Goal: Task Accomplishment & Management: Manage account settings

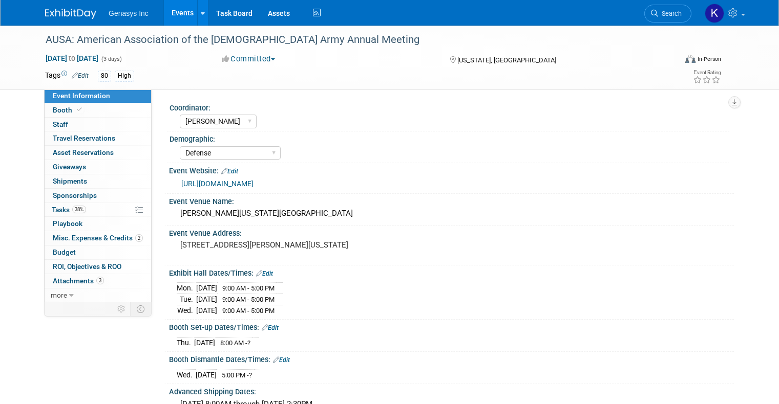
select select "[PERSON_NAME]"
select select "Defense"
select select "No"
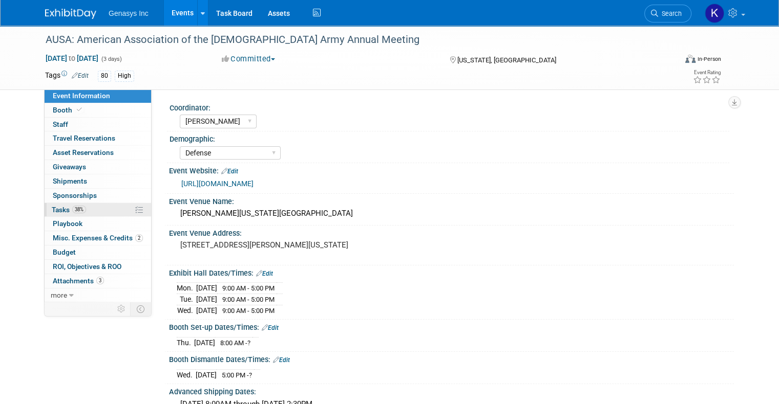
click at [62, 213] on link "38% Tasks 38%" at bounding box center [98, 210] width 106 height 14
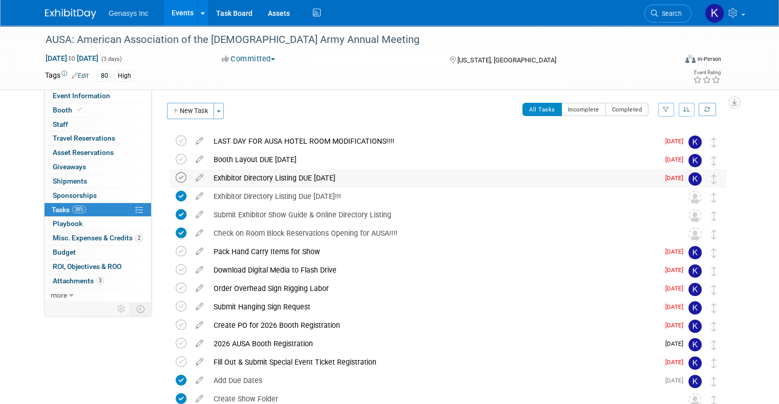
click at [176, 177] on icon at bounding box center [181, 178] width 11 height 11
click at [176, 160] on icon at bounding box center [181, 159] width 11 height 11
click at [176, 142] on icon at bounding box center [181, 141] width 11 height 11
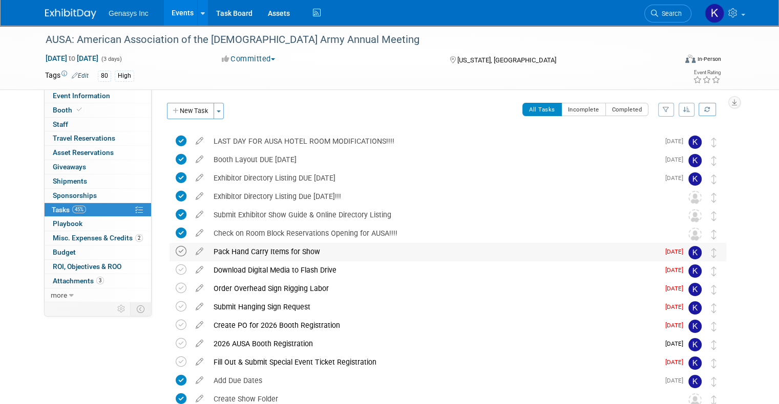
click at [176, 252] on icon at bounding box center [181, 251] width 11 height 11
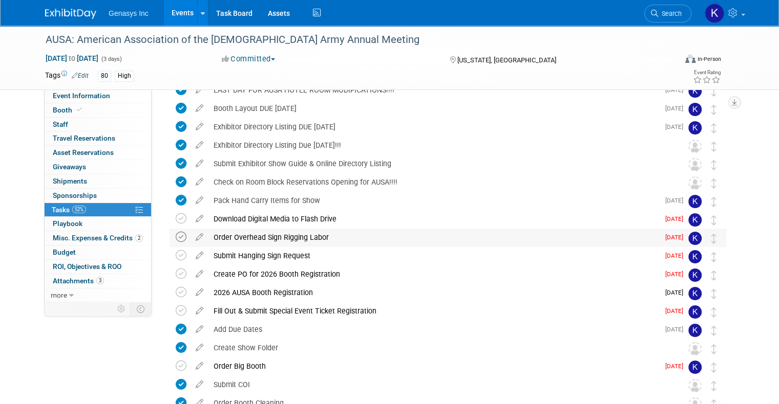
click at [176, 237] on icon at bounding box center [181, 237] width 11 height 11
click at [176, 255] on icon at bounding box center [181, 255] width 11 height 11
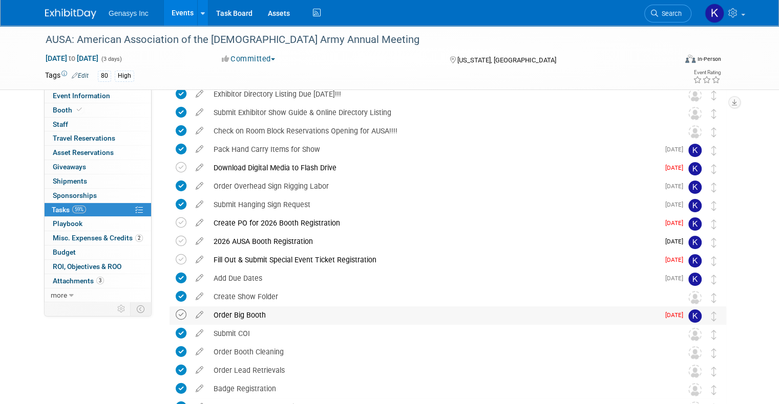
scroll to position [154, 0]
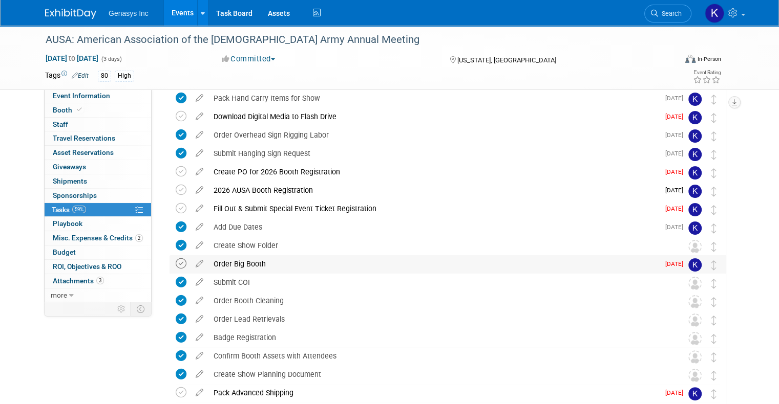
click at [176, 264] on icon at bounding box center [181, 264] width 11 height 11
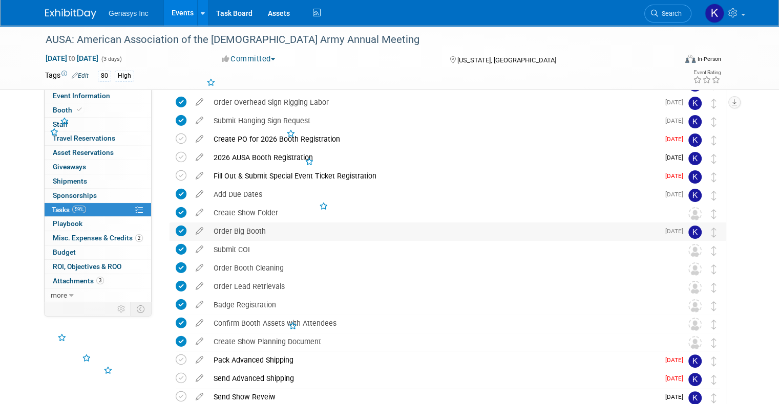
scroll to position [256, 0]
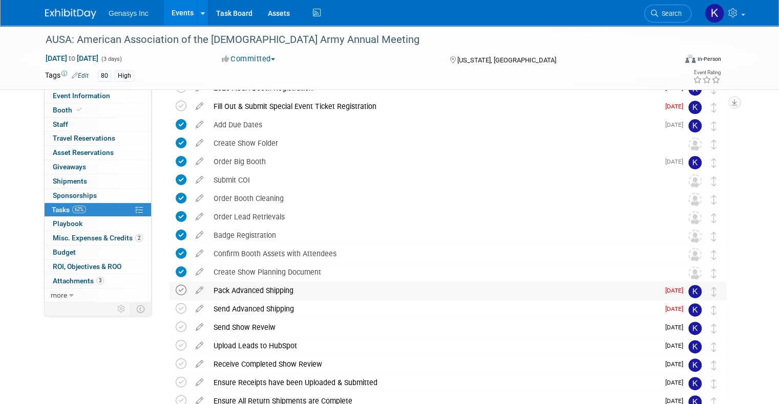
click at [176, 290] on icon at bounding box center [181, 290] width 11 height 11
click at [176, 305] on icon at bounding box center [181, 309] width 11 height 11
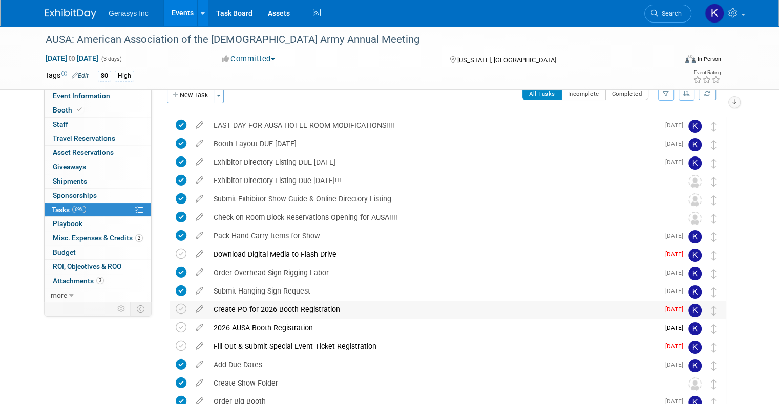
scroll to position [0, 0]
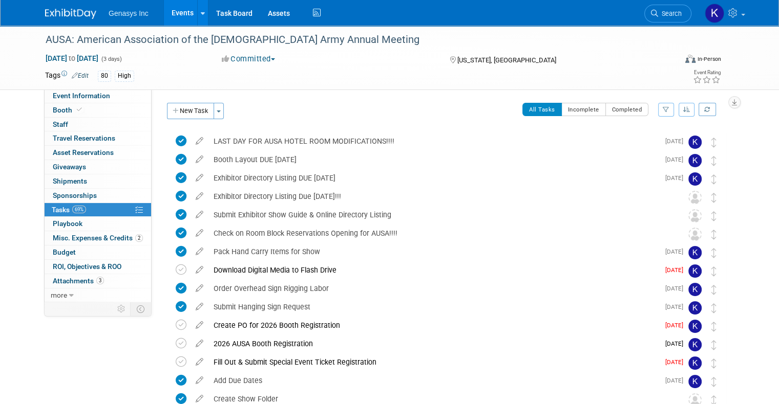
click at [164, 11] on link "Events" at bounding box center [182, 13] width 37 height 26
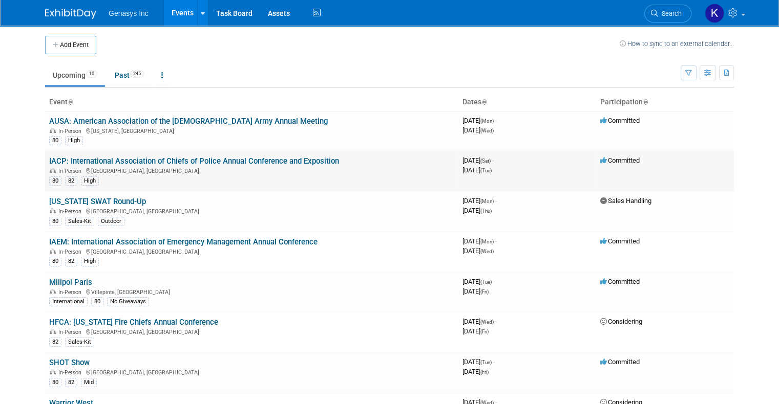
click at [119, 165] on link "IACP: International Association of Chiefs of Police Annual Conference and Expos…" at bounding box center [194, 161] width 290 height 9
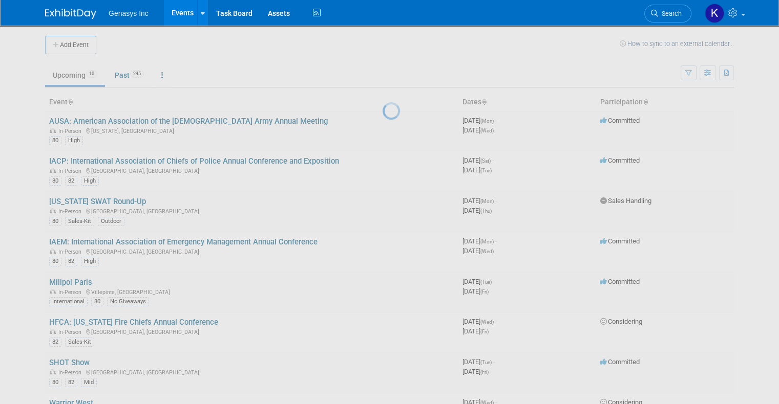
click at [382, 160] on div at bounding box center [389, 202] width 14 height 404
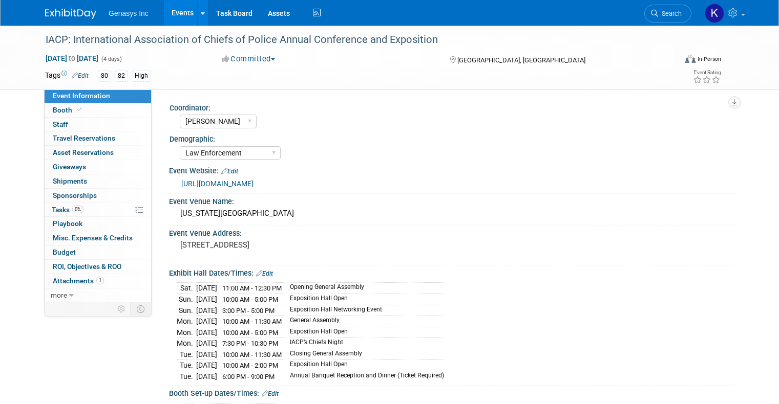
select select "[PERSON_NAME]"
select select "Law Enforcement"
select select "No"
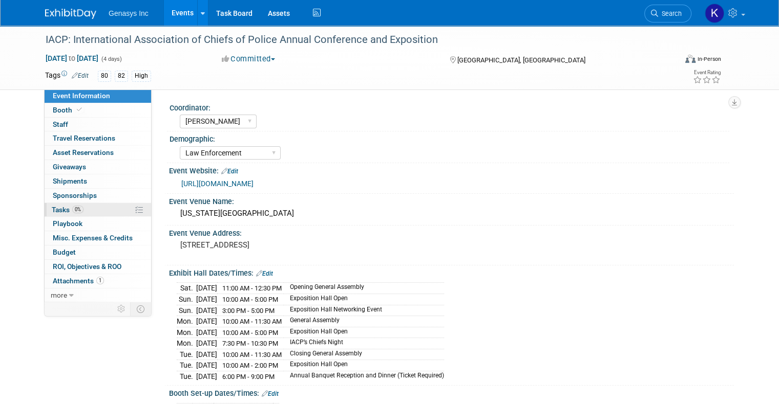
click at [75, 213] on link "0% Tasks 0%" at bounding box center [98, 210] width 106 height 14
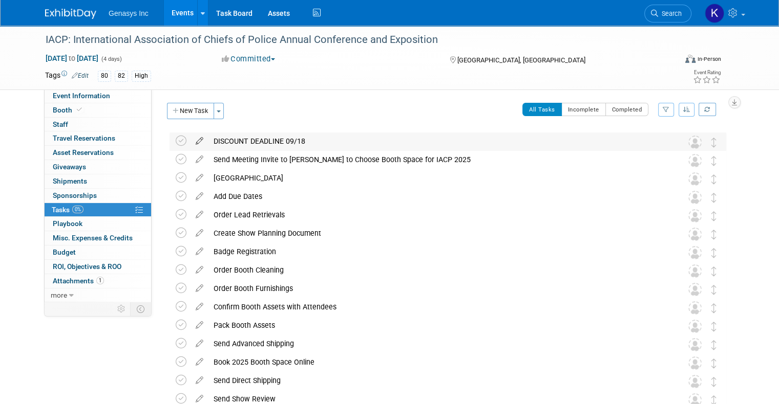
click at [190, 138] on icon at bounding box center [199, 139] width 18 height 13
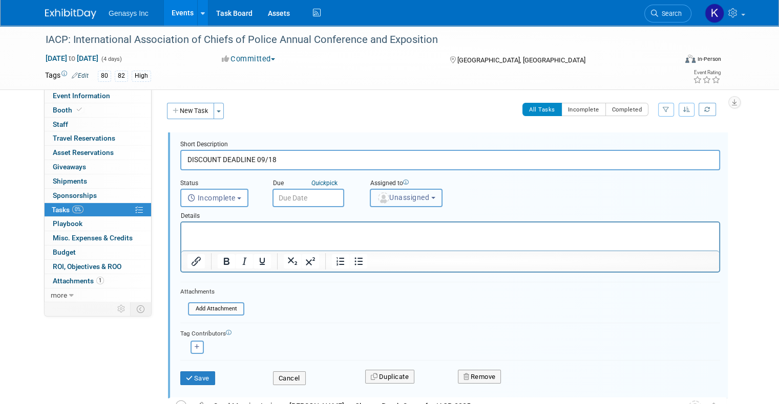
click at [413, 204] on button "Unassigned" at bounding box center [406, 198] width 73 height 18
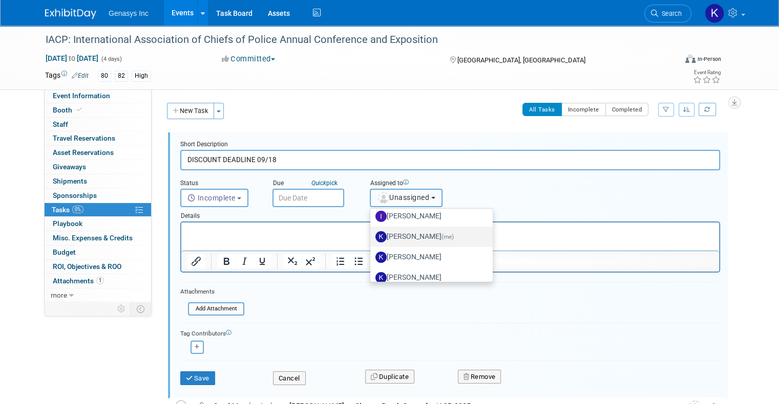
scroll to position [51, 0]
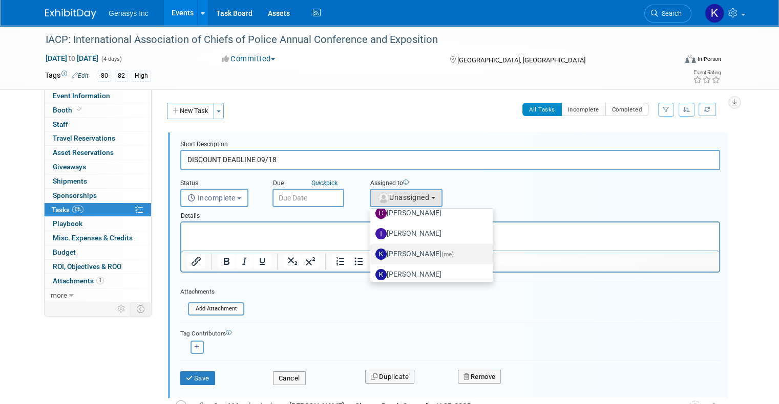
click at [419, 253] on label "Kate Lawson (me)" at bounding box center [428, 254] width 107 height 16
click at [372, 253] on input "Kate Lawson (me)" at bounding box center [368, 253] width 7 height 7
select select "4dbda47f-c515-4673-81c9-9889cf23750d"
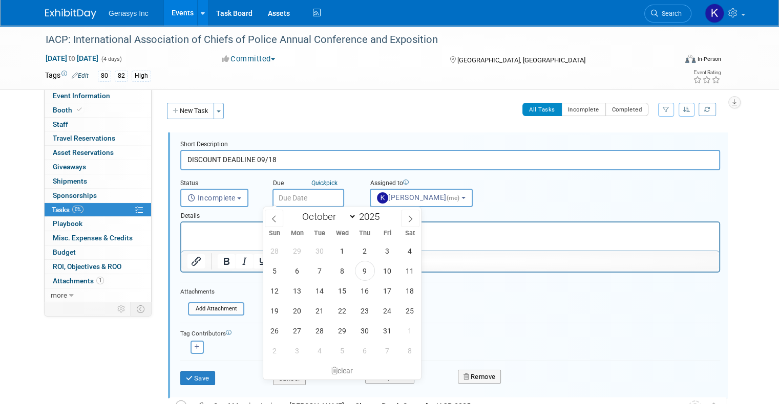
click at [280, 191] on input "text" at bounding box center [308, 198] width 72 height 18
click at [272, 218] on icon at bounding box center [274, 219] width 4 height 7
select select "8"
click at [373, 290] on span "18" at bounding box center [365, 291] width 20 height 20
type input "Sep 18, 2025"
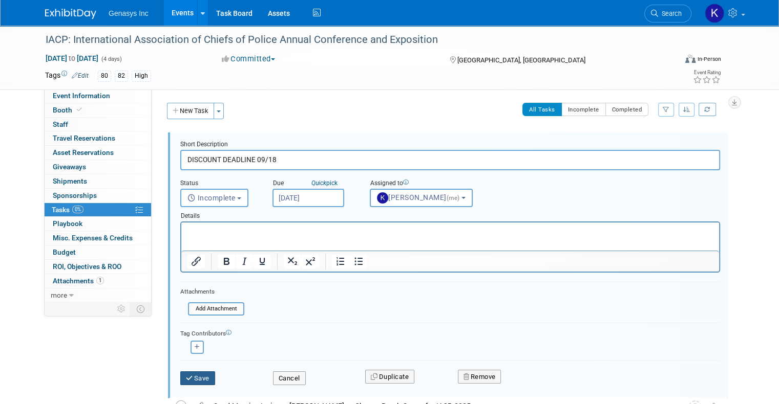
click at [186, 375] on icon "submit" at bounding box center [190, 378] width 8 height 7
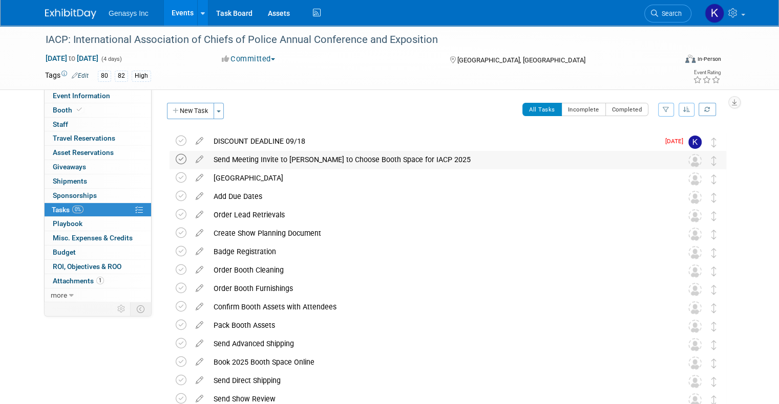
click at [176, 159] on icon at bounding box center [181, 159] width 11 height 11
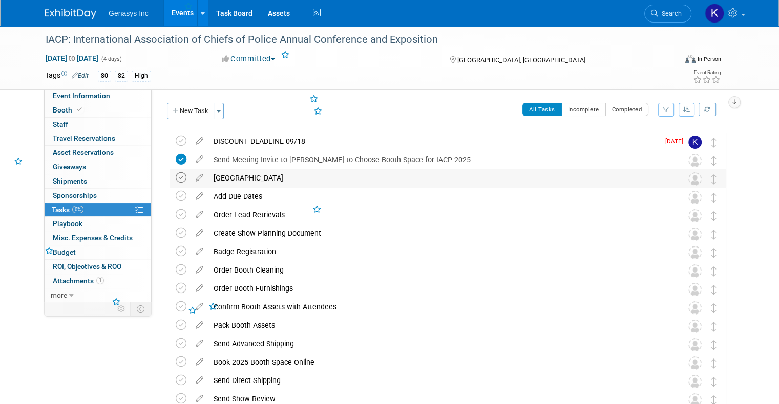
click at [176, 176] on icon at bounding box center [181, 178] width 11 height 11
click at [176, 230] on icon at bounding box center [181, 233] width 11 height 11
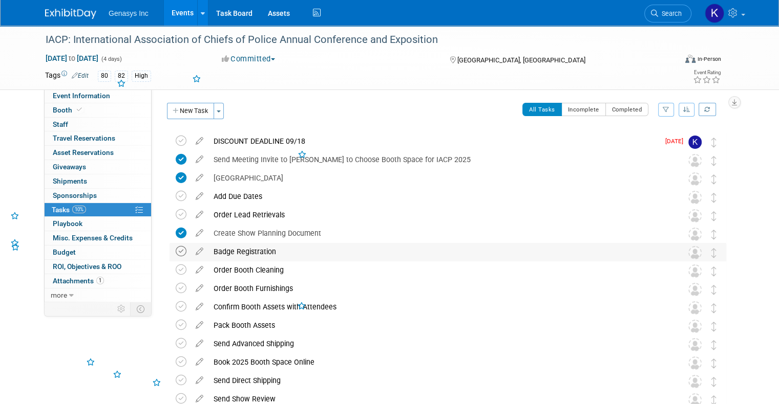
click at [176, 252] on icon at bounding box center [181, 251] width 11 height 11
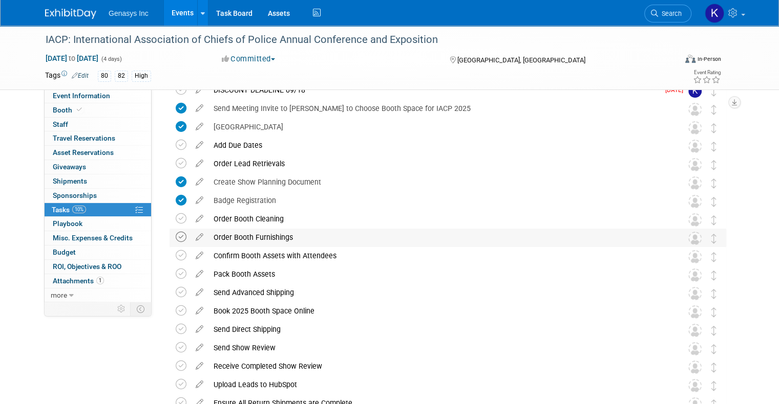
click at [176, 238] on icon at bounding box center [181, 237] width 11 height 11
click at [169, 253] on div "Confirm Booth Assets with Attendees Pro tip: Press Ctrl-Enter to submit comment…" at bounding box center [447, 256] width 556 height 19
click at [176, 257] on icon at bounding box center [181, 255] width 11 height 11
click at [176, 274] on icon at bounding box center [181, 274] width 11 height 11
click at [176, 290] on icon at bounding box center [181, 292] width 11 height 11
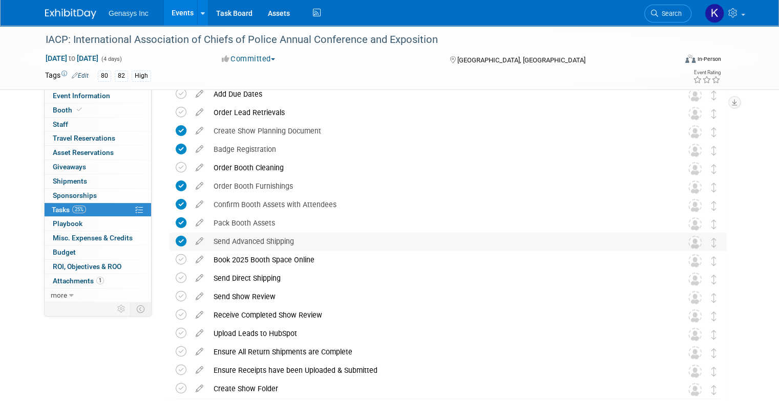
scroll to position [154, 0]
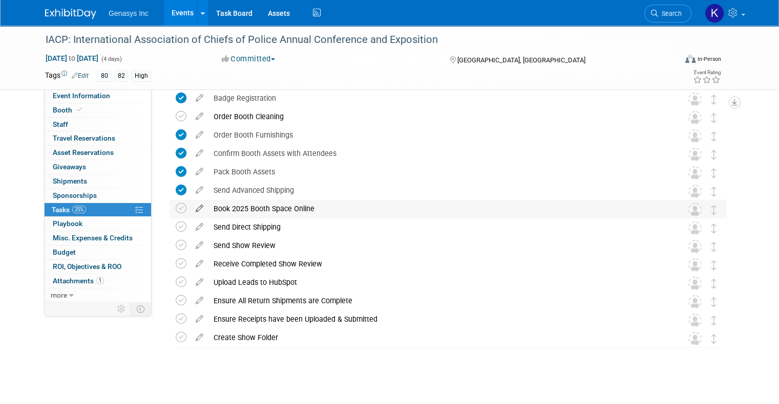
click at [190, 208] on icon at bounding box center [199, 206] width 18 height 13
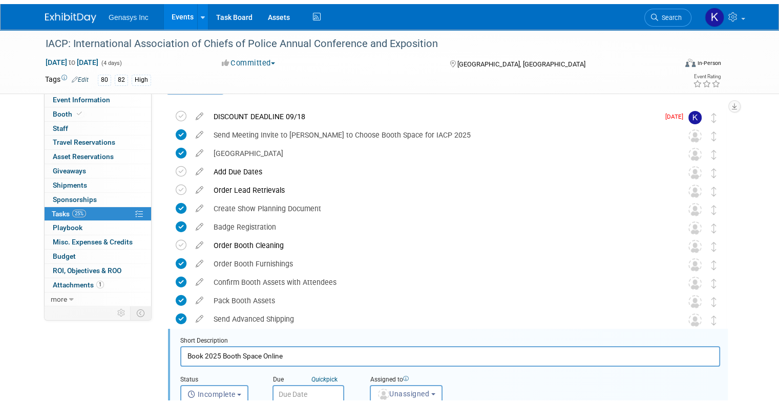
scroll to position [204, 0]
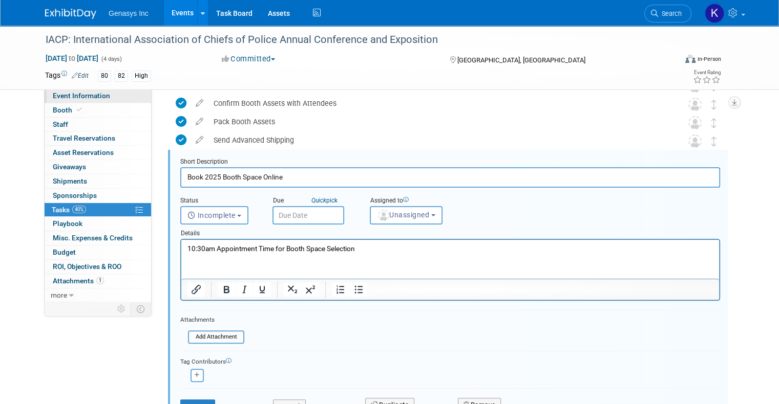
click at [66, 95] on span "Event Information" at bounding box center [81, 96] width 57 height 8
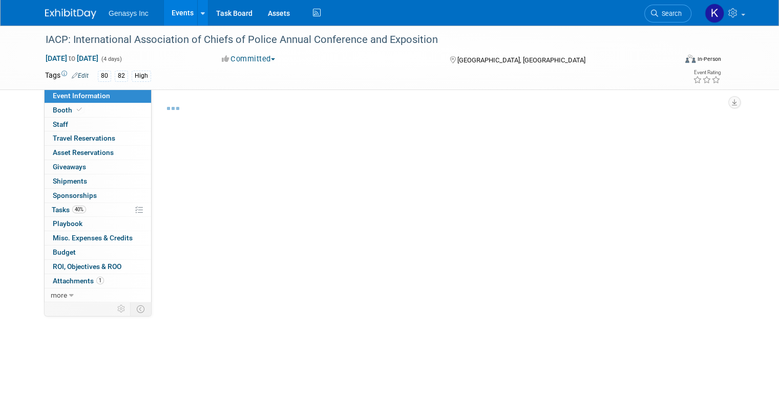
select select "[PERSON_NAME]"
select select "Law Enforcement"
select select "No"
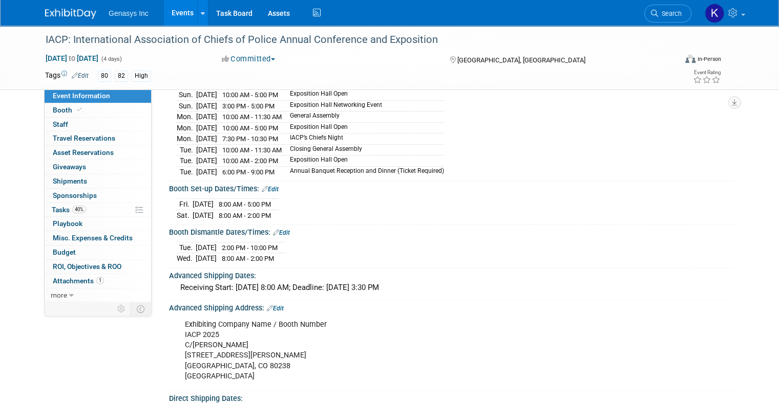
scroll to position [154, 0]
